Goal: Information Seeking & Learning: Learn about a topic

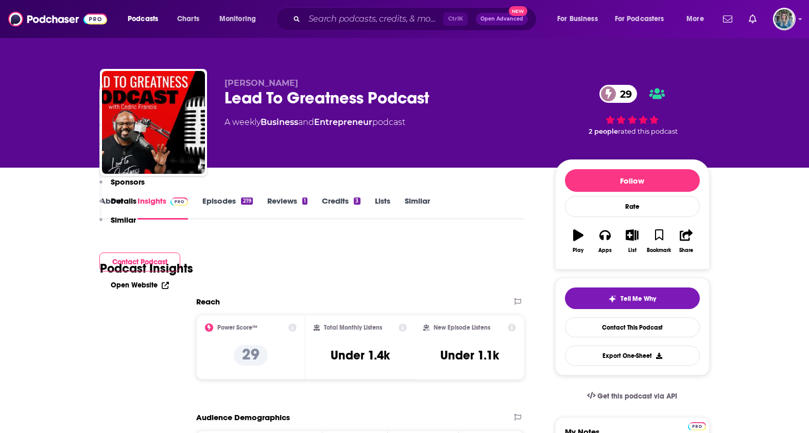
scroll to position [386, 0]
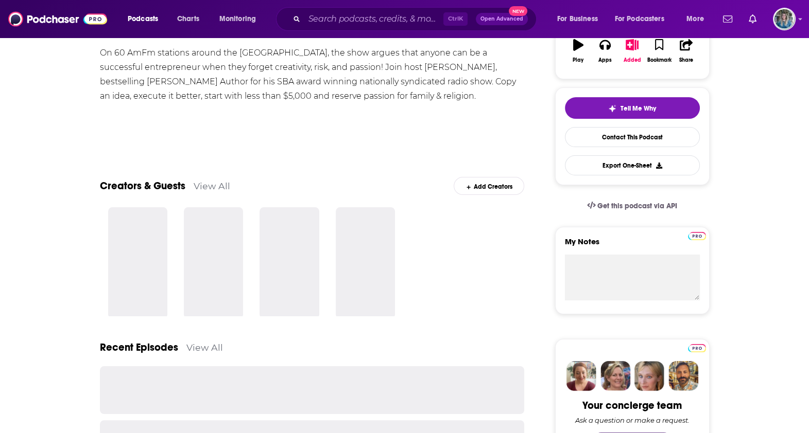
scroll to position [62, 0]
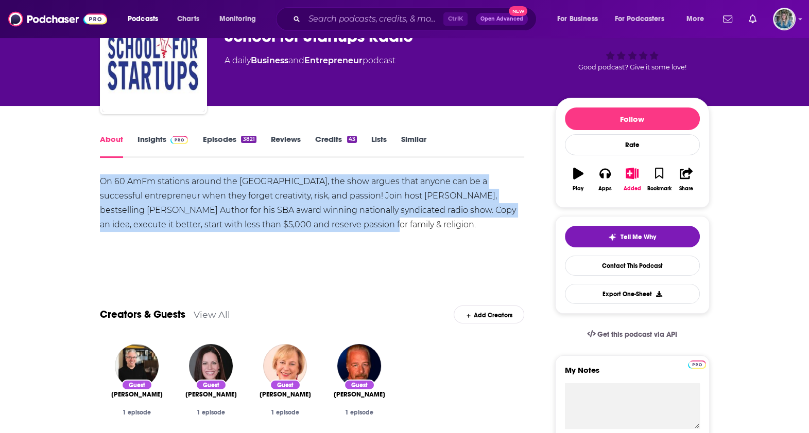
drag, startPoint x: 318, startPoint y: 234, endPoint x: 101, endPoint y: 180, distance: 224.0
click at [101, 180] on div "On 60 AmFm stations around the US, the show argues that anyone can be a success…" at bounding box center [312, 210] width 425 height 72
drag, startPoint x: 101, startPoint y: 180, endPoint x: 135, endPoint y: 244, distance: 73.0
click at [135, 244] on div "On 60 AmFm stations around the US, the show argues that anyone can be a success…" at bounding box center [312, 210] width 425 height 72
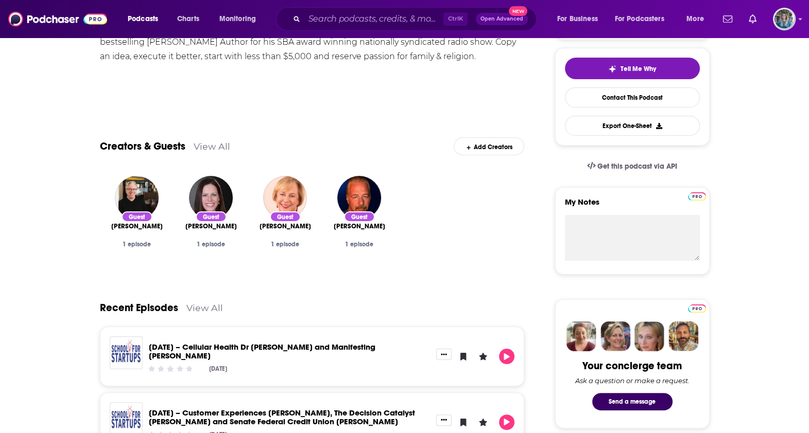
scroll to position [0, 0]
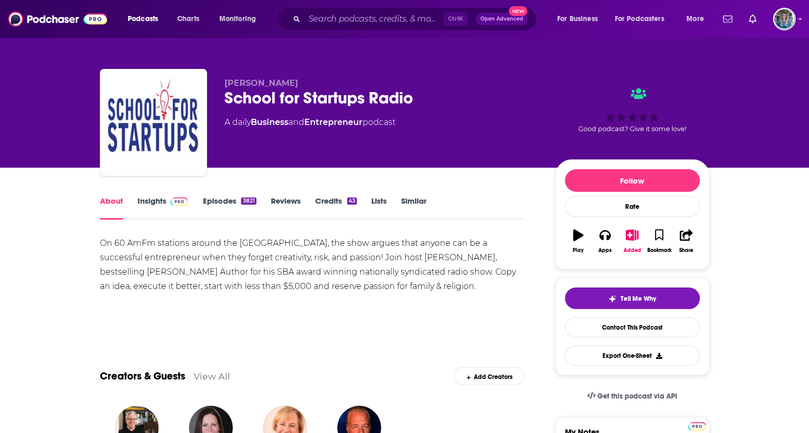
click at [165, 211] on link "Insights" at bounding box center [162, 208] width 51 height 24
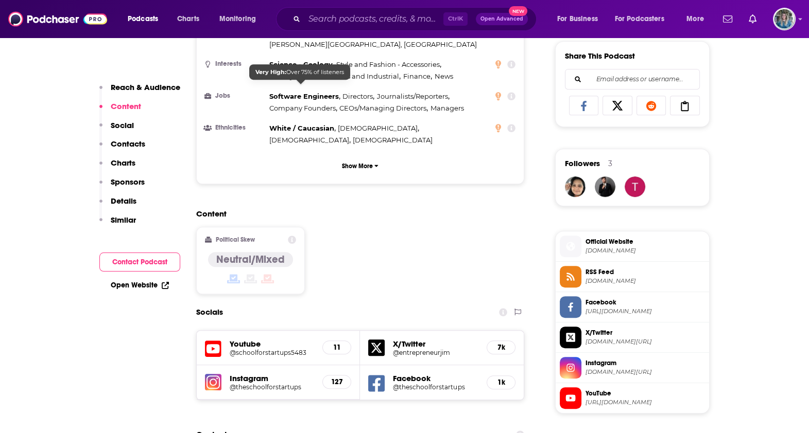
scroll to position [386, 0]
